Goal: Task Accomplishment & Management: Use online tool/utility

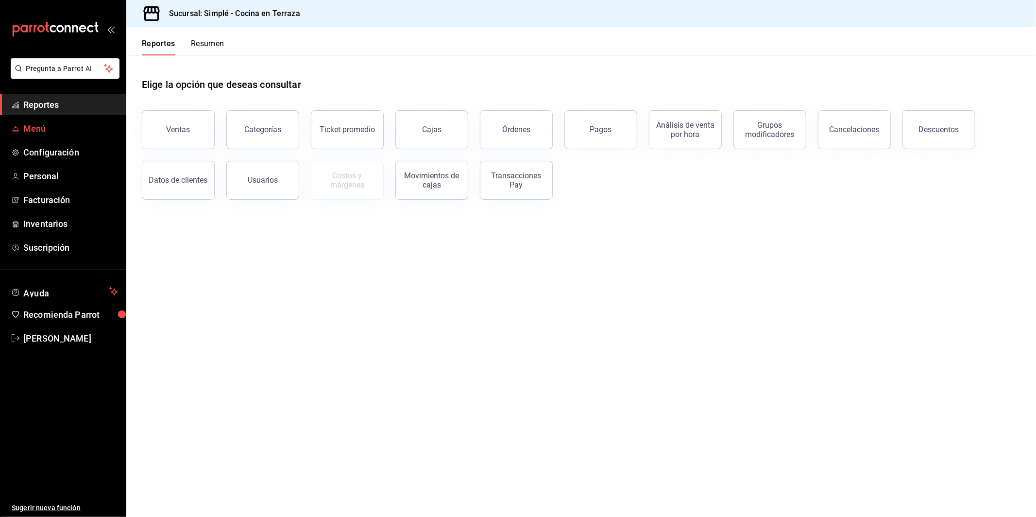
click at [32, 122] on span "Menú" at bounding box center [70, 128] width 95 height 13
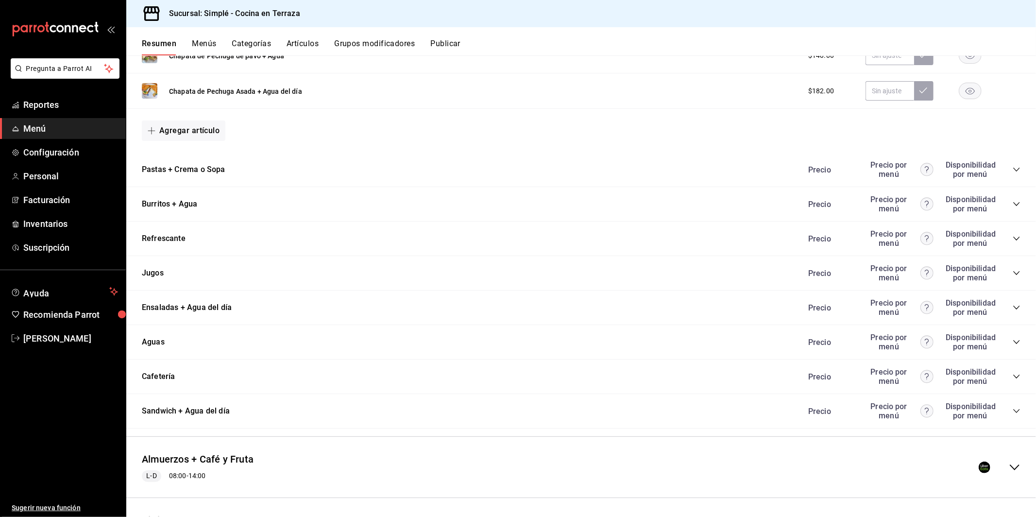
scroll to position [917, 0]
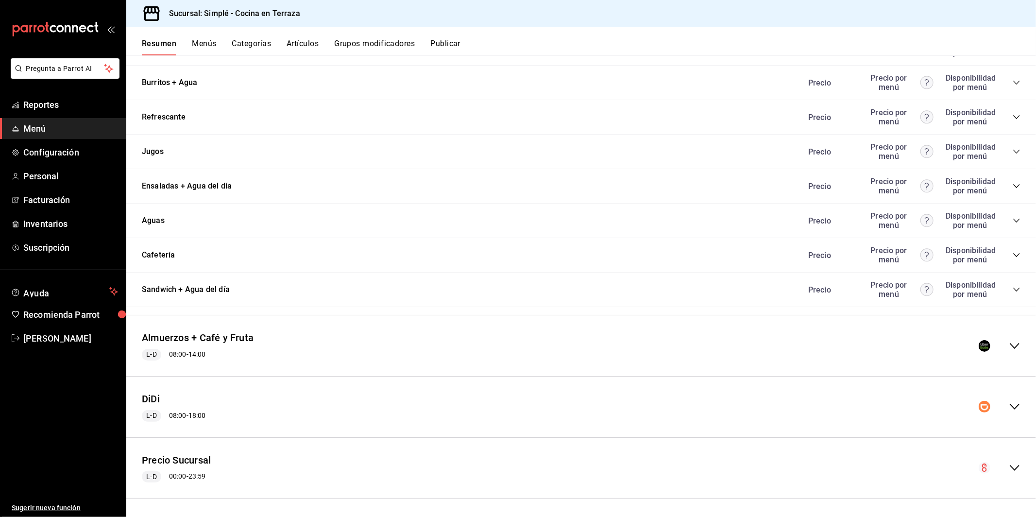
click at [303, 387] on div "DiDi L-D 08:00 - 18:00" at bounding box center [581, 406] width 910 height 45
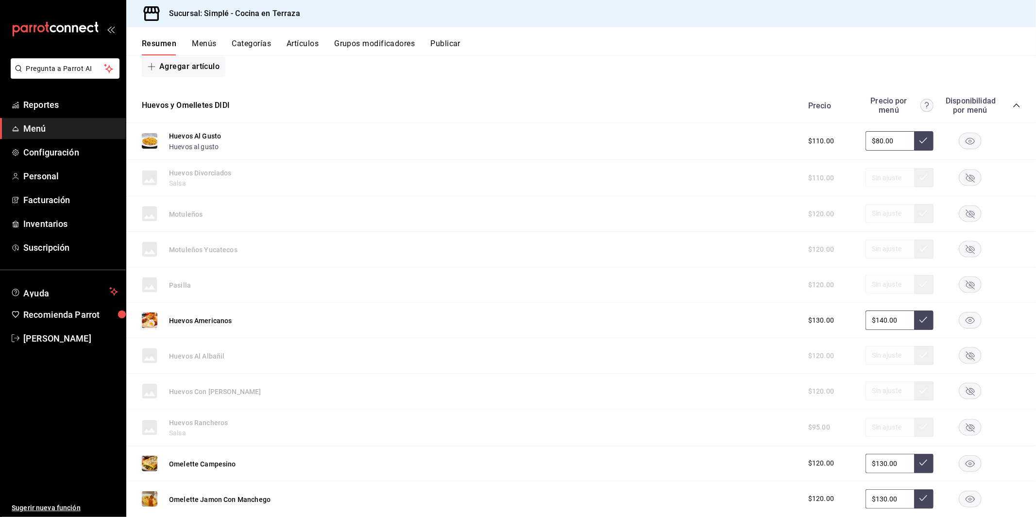
scroll to position [1402, 0]
drag, startPoint x: 899, startPoint y: 319, endPoint x: 853, endPoint y: 315, distance: 45.8
click at [853, 316] on div "$130.00 $140.00" at bounding box center [910, 317] width 222 height 19
type input "$150.00"
click at [922, 318] on icon at bounding box center [923, 318] width 8 height 6
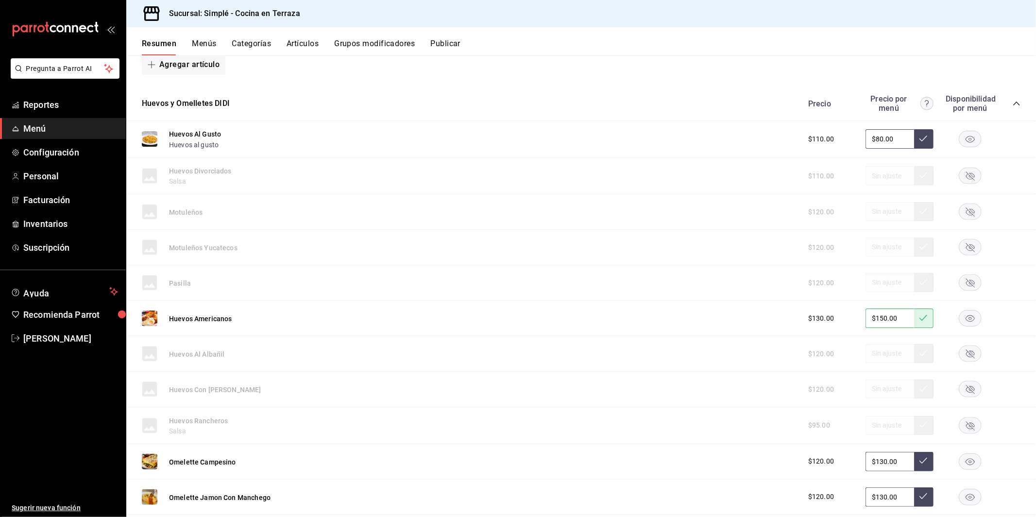
click at [459, 40] on button "Publicar" at bounding box center [445, 47] width 30 height 17
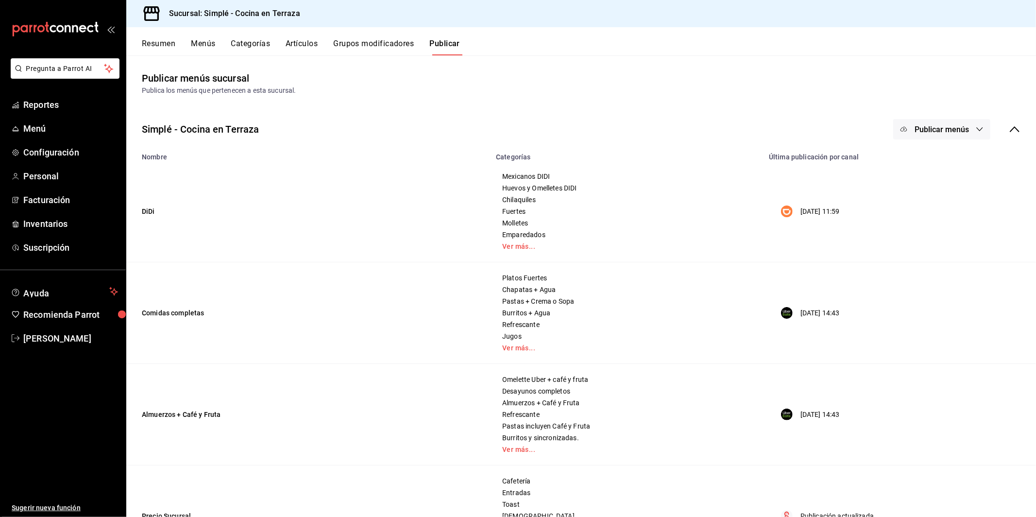
click at [917, 137] on button "Publicar menús" at bounding box center [941, 129] width 97 height 20
click at [939, 156] on span "DiDi Food" at bounding box center [956, 161] width 47 height 10
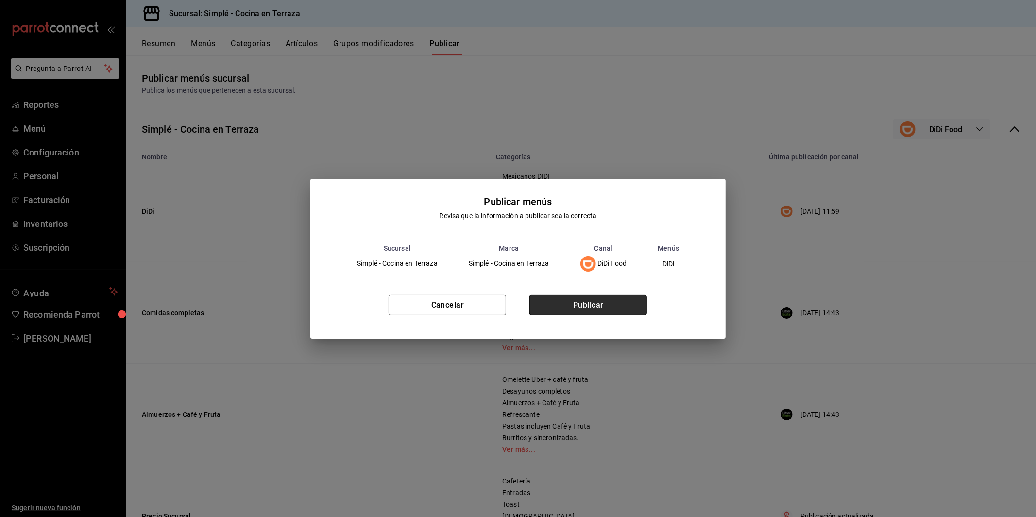
click at [625, 306] on button "Publicar" at bounding box center [588, 305] width 118 height 20
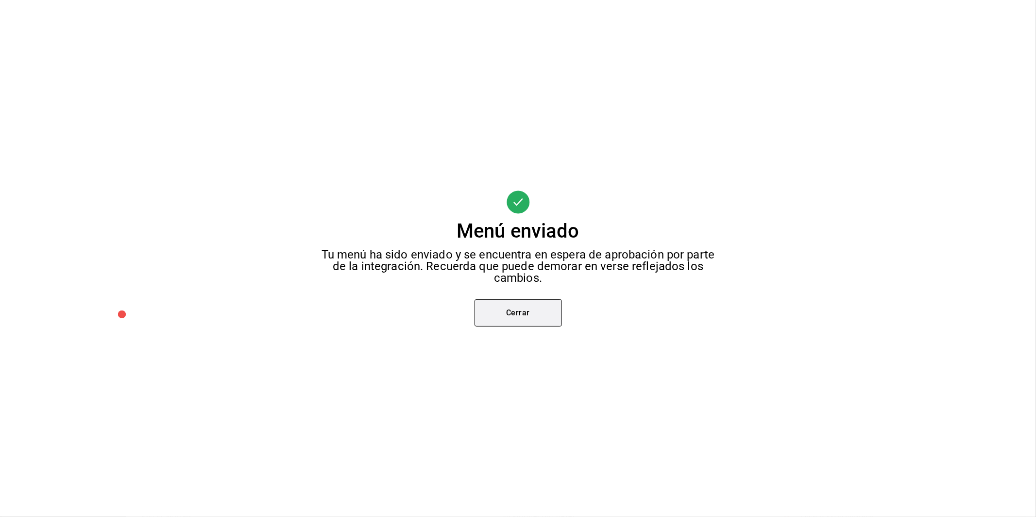
click at [512, 310] on button "Cerrar" at bounding box center [518, 312] width 87 height 27
